Goal: Transaction & Acquisition: Purchase product/service

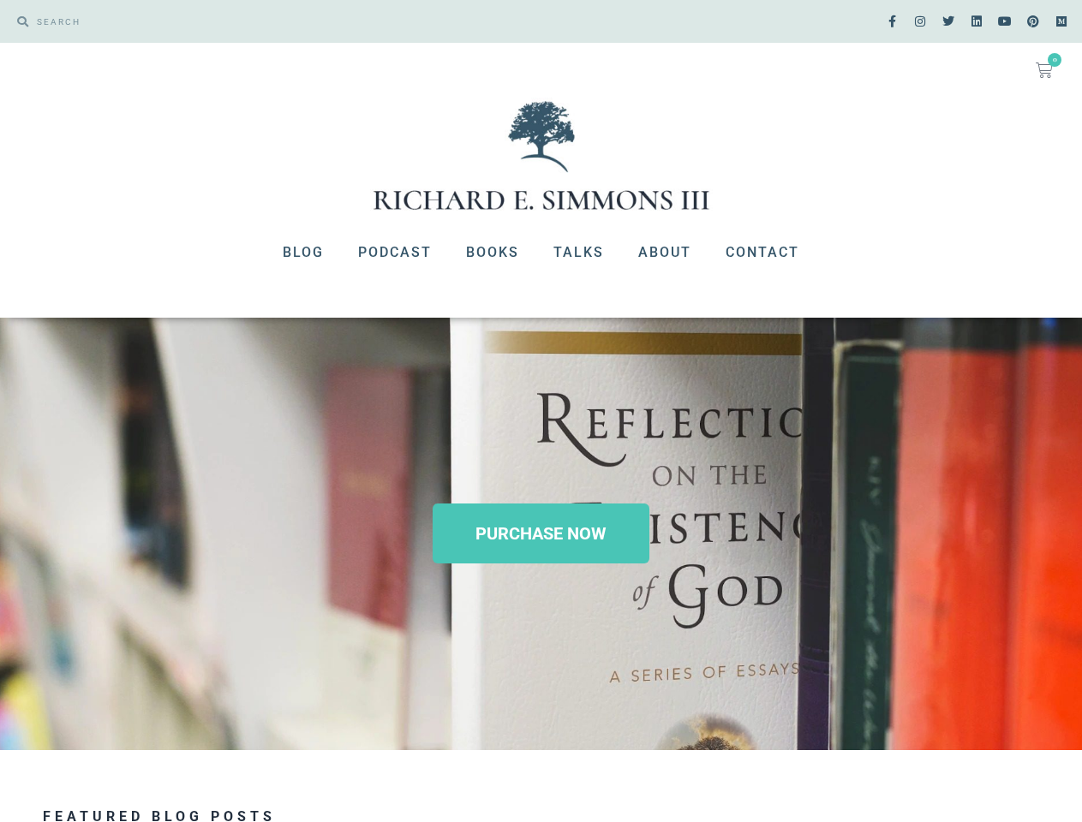
click at [540, 411] on div "PURCHASE NOW" at bounding box center [541, 534] width 1082 height 433
click at [1044, 70] on icon at bounding box center [1044, 70] width 17 height 17
